Goal: Transaction & Acquisition: Download file/media

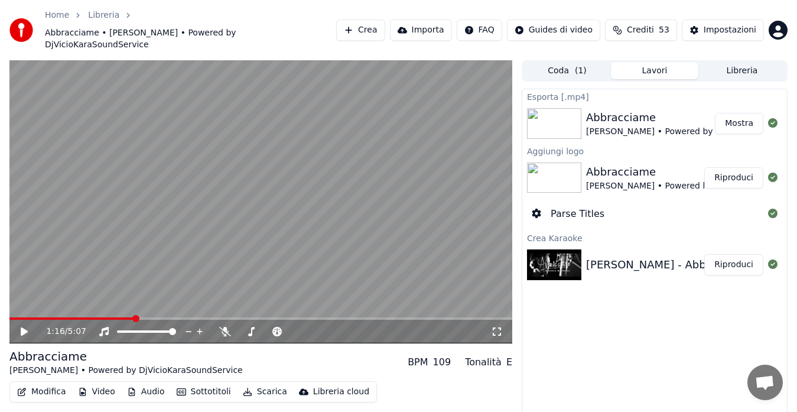
scroll to position [24, 0]
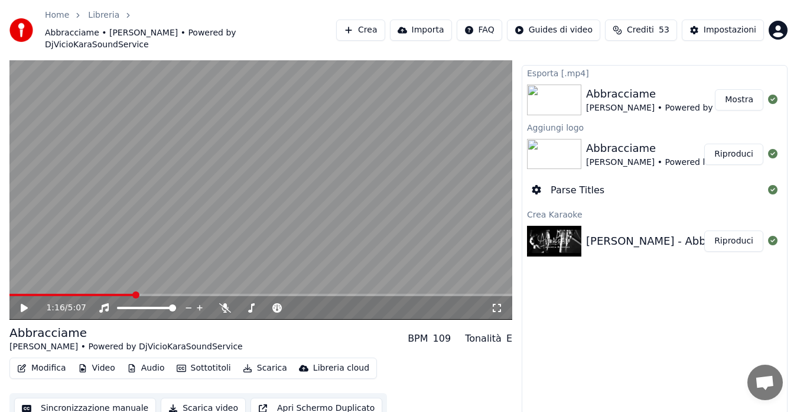
click at [741, 89] on button "Mostra" at bounding box center [739, 99] width 48 height 21
click at [734, 92] on button "Mostra" at bounding box center [739, 99] width 48 height 21
click at [21, 304] on icon at bounding box center [24, 308] width 7 height 8
click at [387, 280] on video at bounding box center [260, 178] width 503 height 283
click at [386, 294] on span at bounding box center [260, 295] width 503 height 2
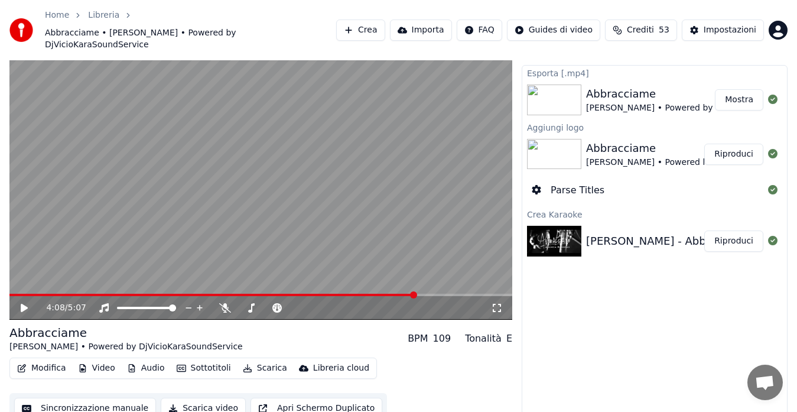
click at [416, 294] on span at bounding box center [260, 295] width 503 height 2
click at [436, 294] on span at bounding box center [260, 295] width 503 height 2
click at [20, 303] on icon at bounding box center [32, 307] width 27 height 9
click at [718, 144] on button "Riproduci" at bounding box center [734, 154] width 59 height 21
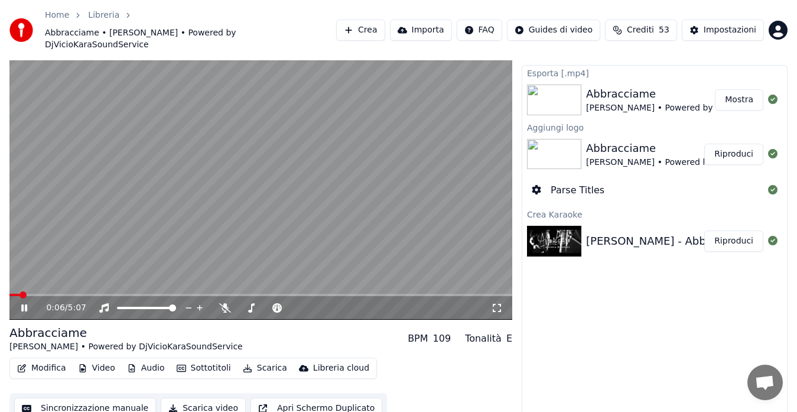
click at [727, 89] on button "Mostra" at bounding box center [739, 99] width 48 height 21
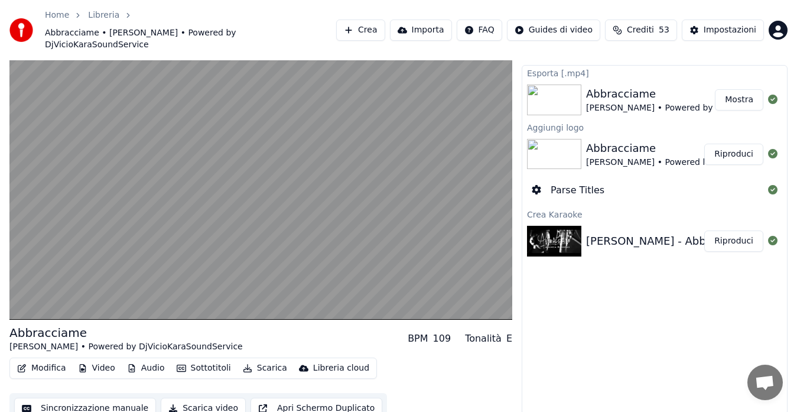
click at [727, 89] on button "Mostra" at bounding box center [739, 99] width 48 height 21
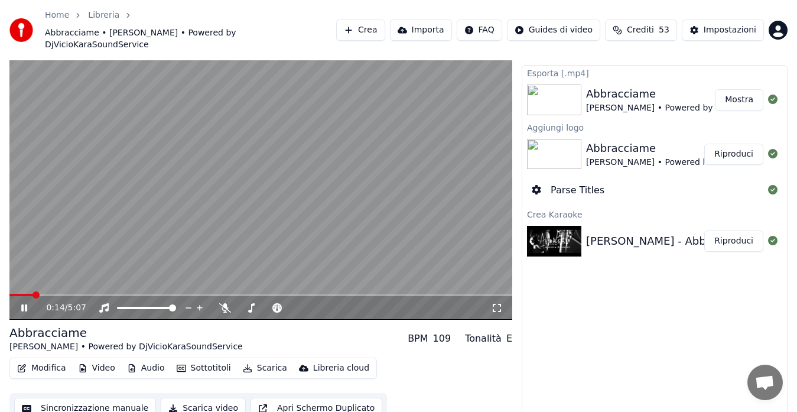
click at [21, 303] on icon at bounding box center [32, 307] width 27 height 9
click at [737, 89] on button "Mostra" at bounding box center [739, 99] width 48 height 21
click at [686, 263] on div "Esporta [.mp4] Abbracciame [PERSON_NAME] • Powered by DjVicioKaraSoundService M…" at bounding box center [655, 240] width 266 height 350
click at [657, 360] on div "Esporta [.mp4] Abbracciame [PERSON_NAME] • Powered by DjVicioKaraSoundService M…" at bounding box center [655, 240] width 266 height 350
click at [736, 91] on button "Mostra" at bounding box center [739, 99] width 48 height 21
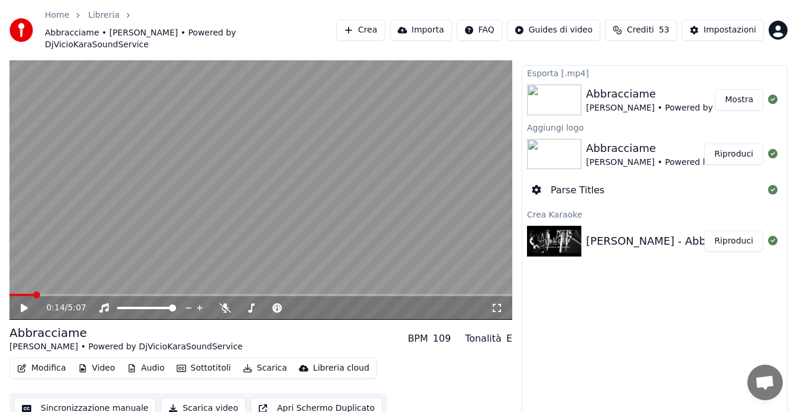
click at [719, 144] on button "Riproduci" at bounding box center [734, 154] width 59 height 21
click at [28, 303] on icon at bounding box center [32, 307] width 27 height 9
click at [741, 89] on button "Mostra" at bounding box center [739, 99] width 48 height 21
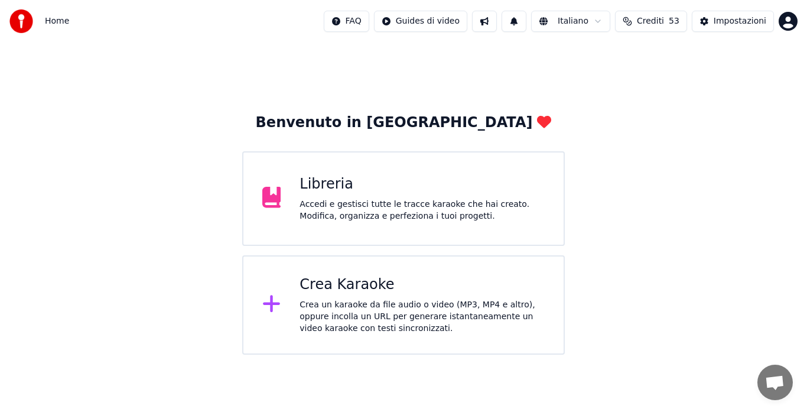
click at [398, 206] on div "Accedi e gestisci tutte le tracce karaoke che hai creato. Modifica, organizza e…" at bounding box center [422, 211] width 245 height 24
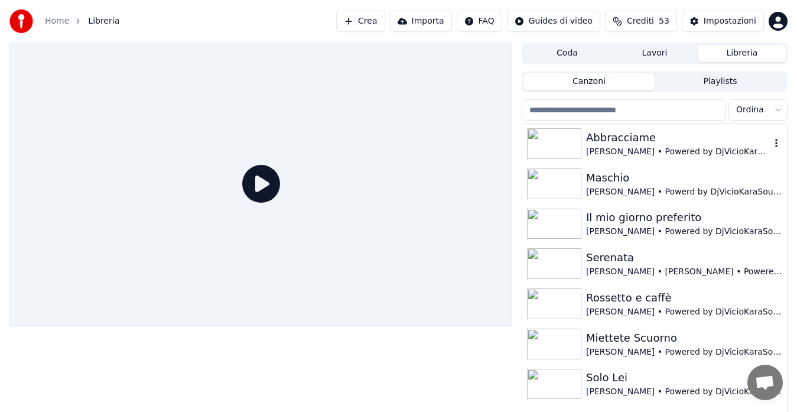
click at [734, 142] on div "Abbracciame" at bounding box center [678, 137] width 184 height 17
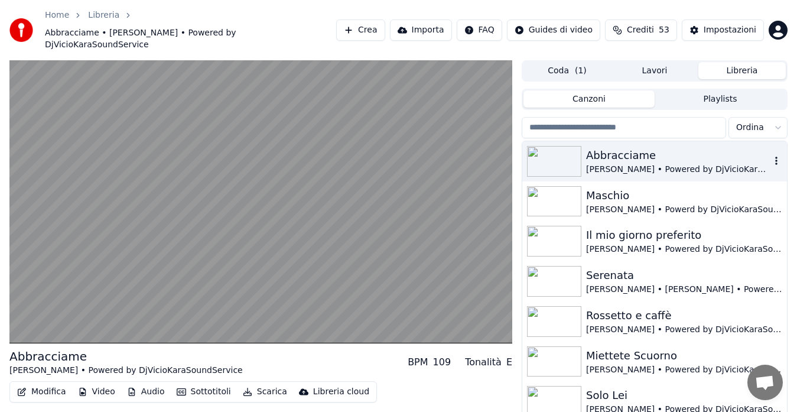
click at [777, 157] on icon "button" at bounding box center [777, 161] width 2 height 8
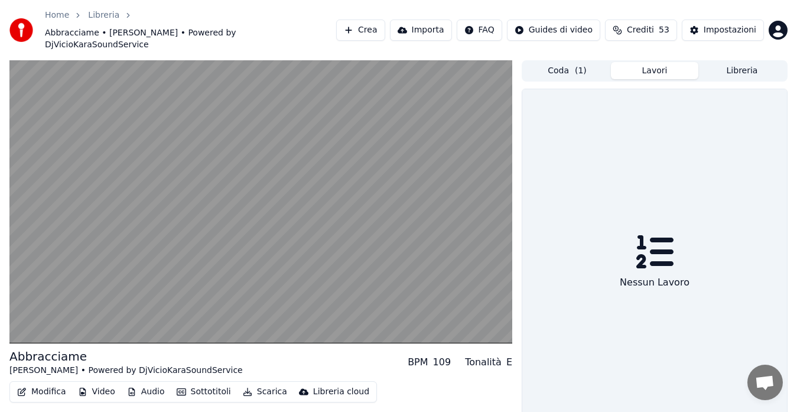
click at [649, 62] on button "Lavori" at bounding box center [654, 70] width 87 height 17
click at [574, 62] on button "Coda ( 1 )" at bounding box center [567, 70] width 87 height 17
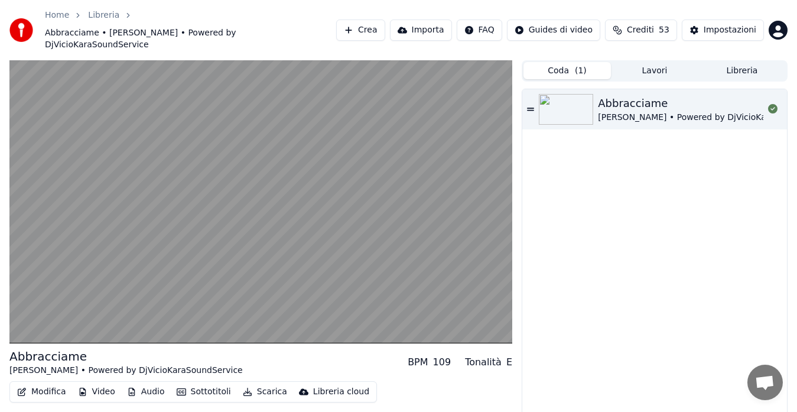
scroll to position [24, 0]
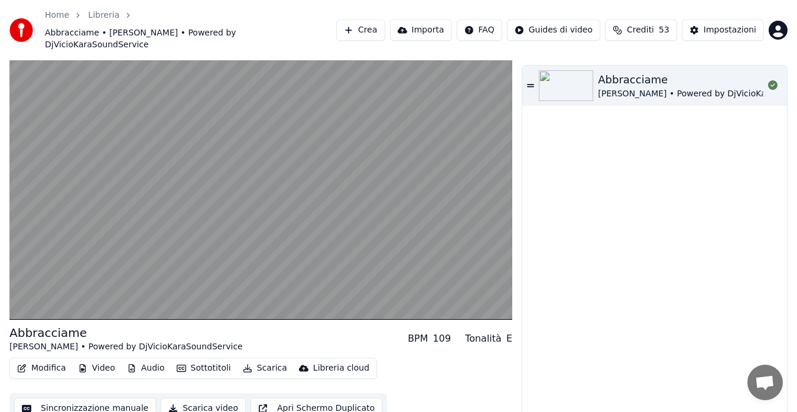
click at [257, 360] on button "Scarica" at bounding box center [265, 368] width 54 height 17
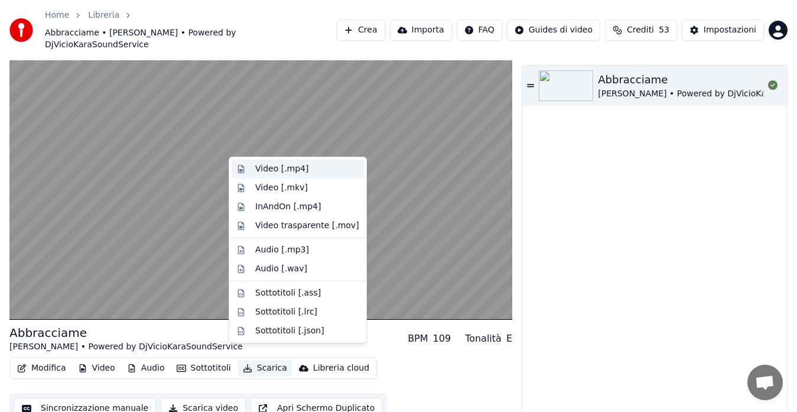
click at [289, 173] on div "Video [.mp4]" at bounding box center [281, 169] width 53 height 12
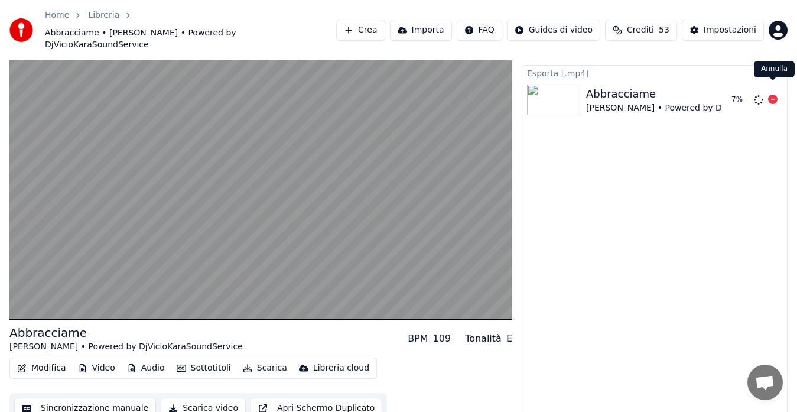
click at [777, 95] on icon at bounding box center [772, 99] width 9 height 9
click at [773, 95] on icon at bounding box center [772, 99] width 9 height 9
click at [772, 95] on icon at bounding box center [772, 99] width 9 height 9
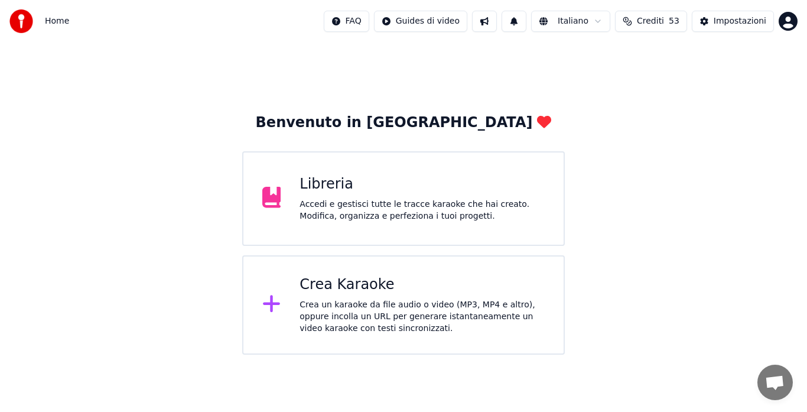
click at [349, 209] on div "Accedi e gestisci tutte le tracce karaoke che hai creato. Modifica, organizza e…" at bounding box center [422, 211] width 245 height 24
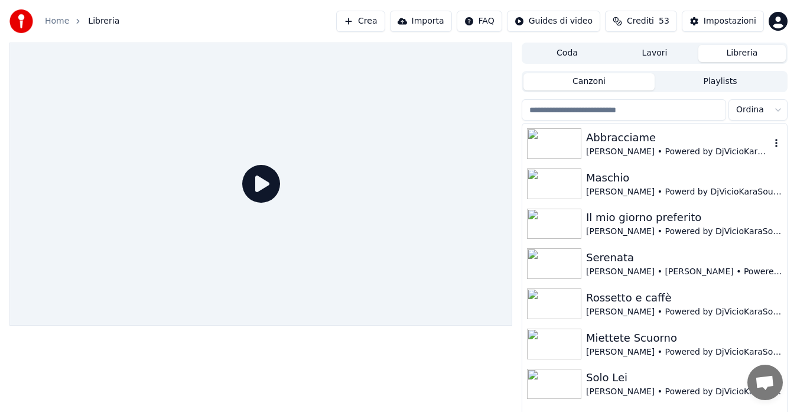
click at [672, 146] on div "[PERSON_NAME] • Powered by DjVicioKaraSoundService" at bounding box center [678, 152] width 184 height 12
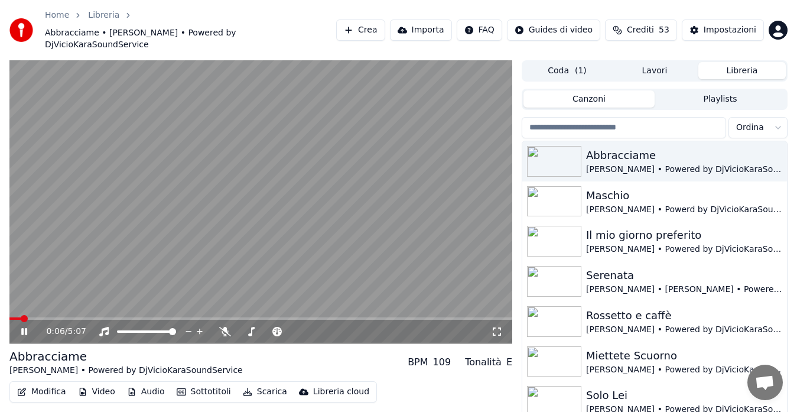
click at [95, 384] on button "Video" at bounding box center [96, 392] width 47 height 17
